Goal: Task Accomplishment & Management: Manage account settings

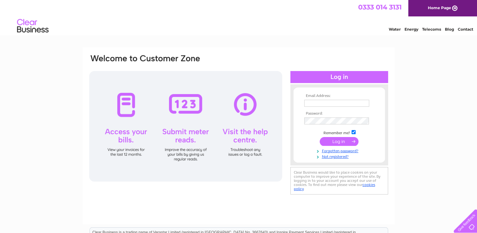
click at [321, 103] on input "text" at bounding box center [336, 103] width 65 height 7
type input "[PERSON_NAME][EMAIL_ADDRESS][DOMAIN_NAME]"
click at [333, 143] on input "submit" at bounding box center [339, 141] width 39 height 9
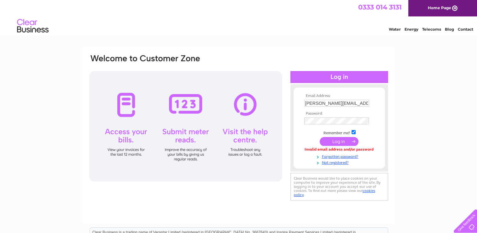
click at [331, 141] on input "submit" at bounding box center [339, 141] width 39 height 9
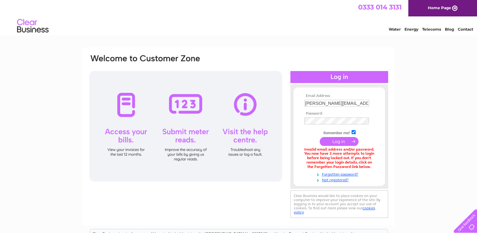
click at [329, 142] on input "submit" at bounding box center [339, 141] width 39 height 9
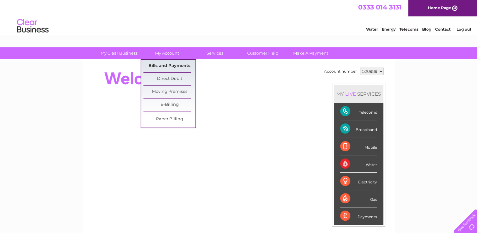
click at [167, 66] on link "Bills and Payments" at bounding box center [170, 66] width 52 height 13
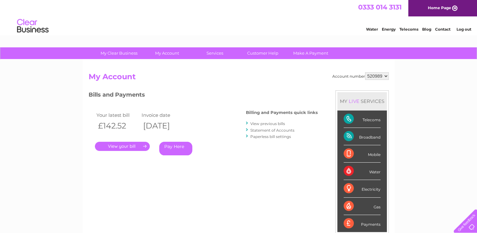
click at [130, 145] on link "." at bounding box center [122, 146] width 55 height 9
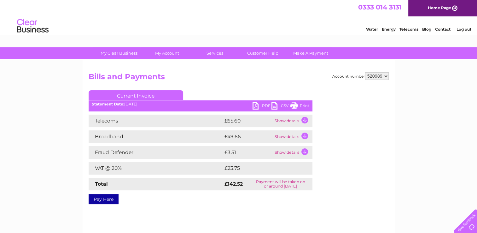
click at [266, 104] on link "PDF" at bounding box center [262, 106] width 19 height 9
